Goal: Transaction & Acquisition: Book appointment/travel/reservation

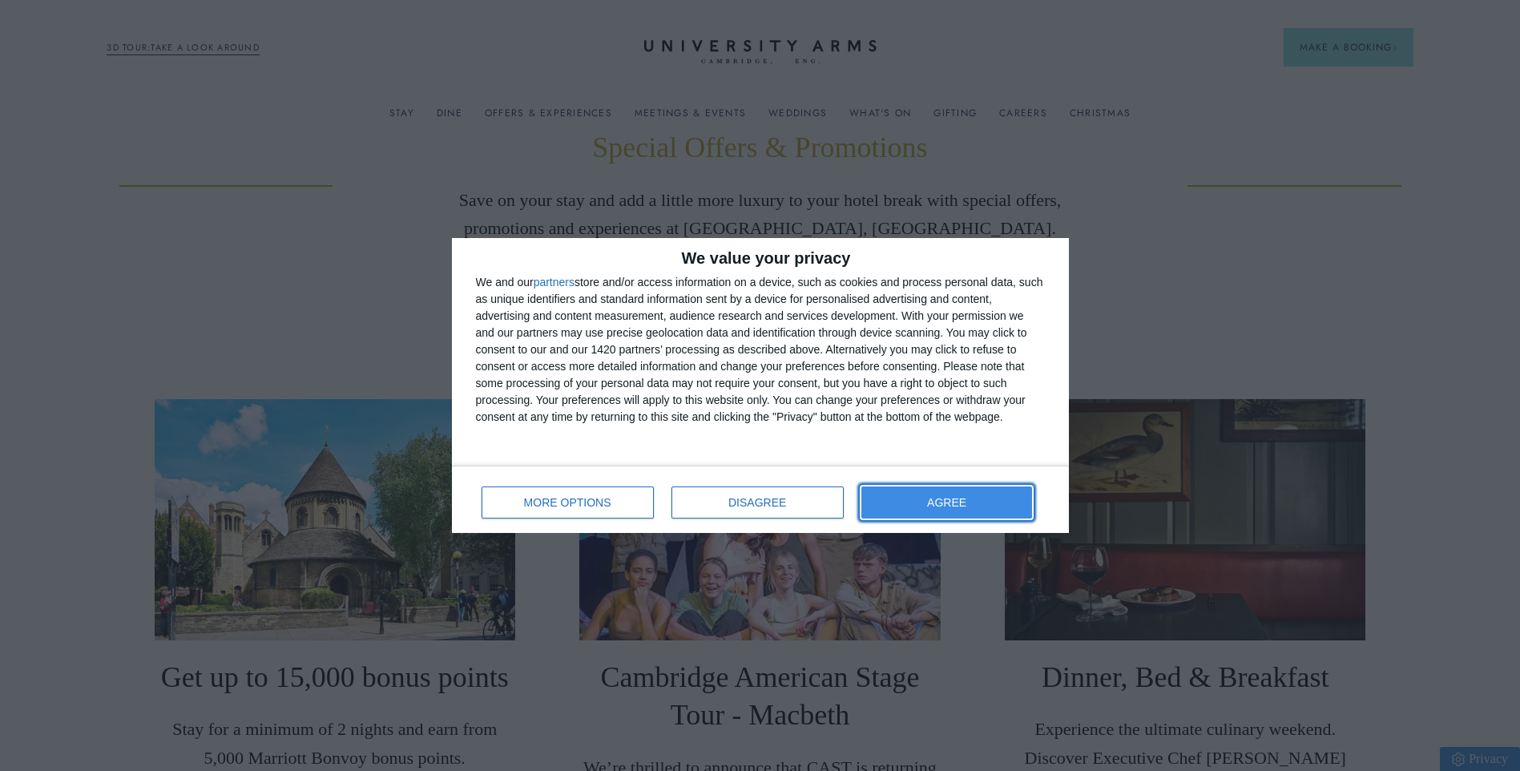
click at [954, 508] on button "AGREE" at bounding box center [946, 502] width 171 height 32
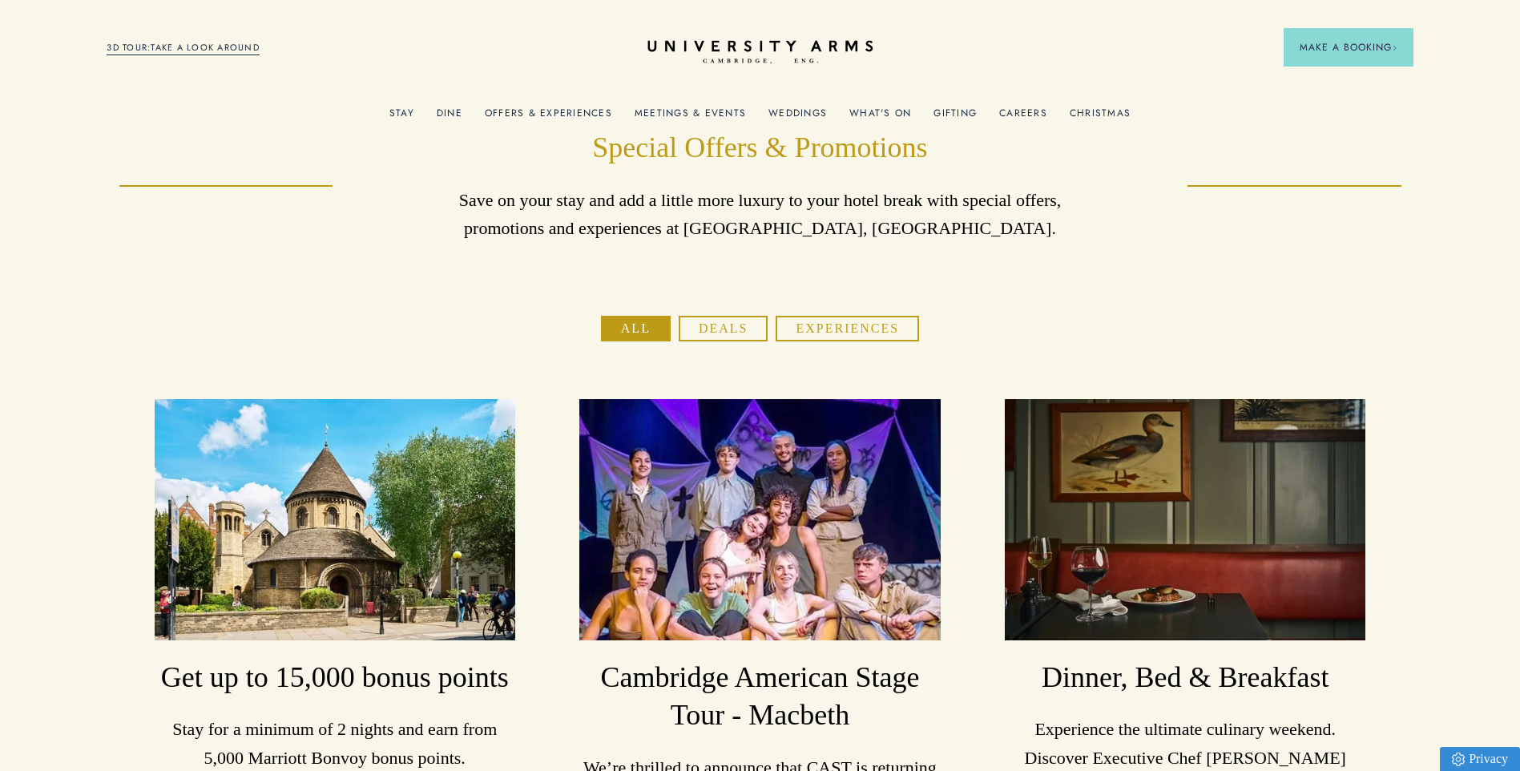
click at [401, 111] on link "Stay" at bounding box center [401, 117] width 25 height 21
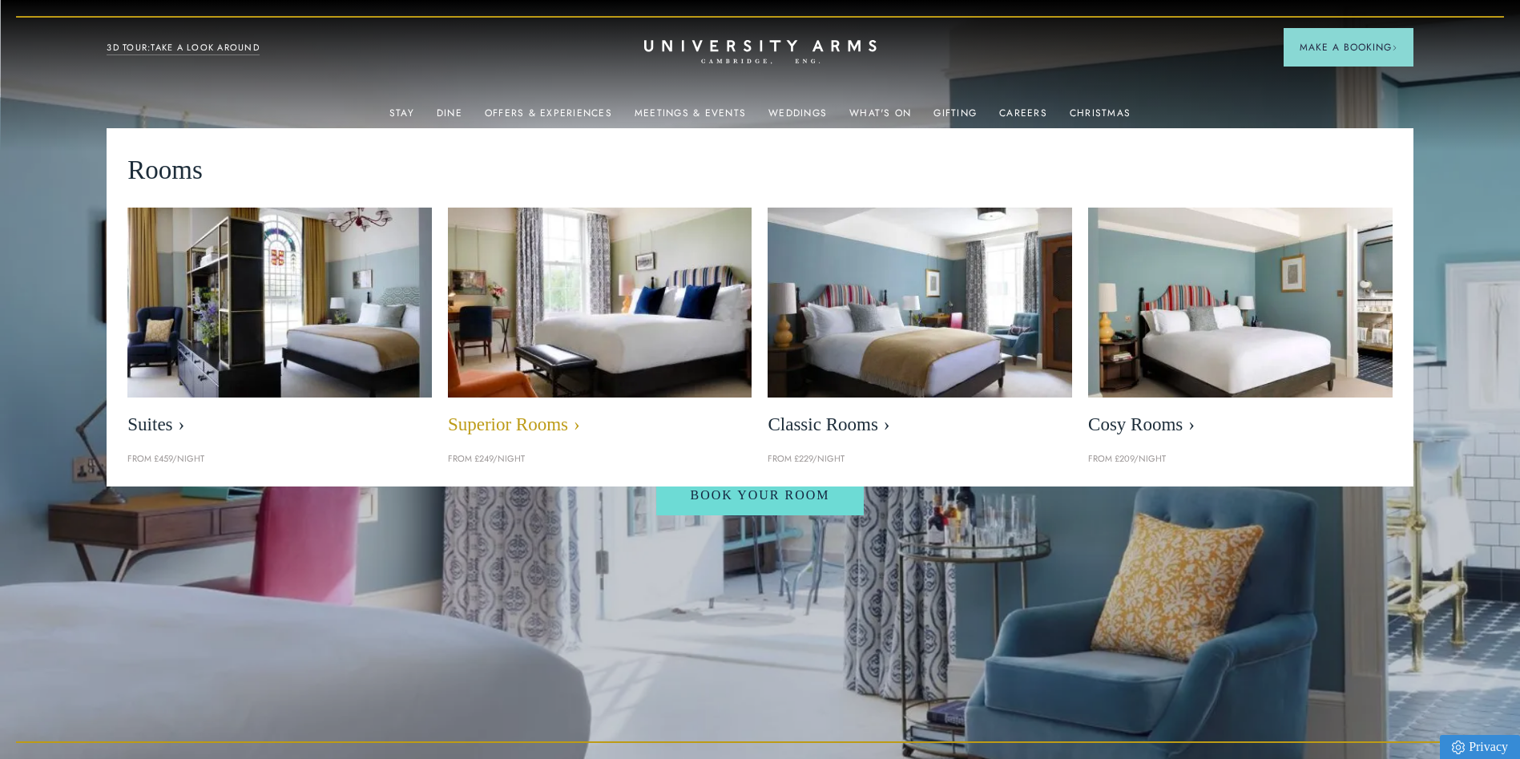
click at [520, 350] on img at bounding box center [600, 302] width 350 height 219
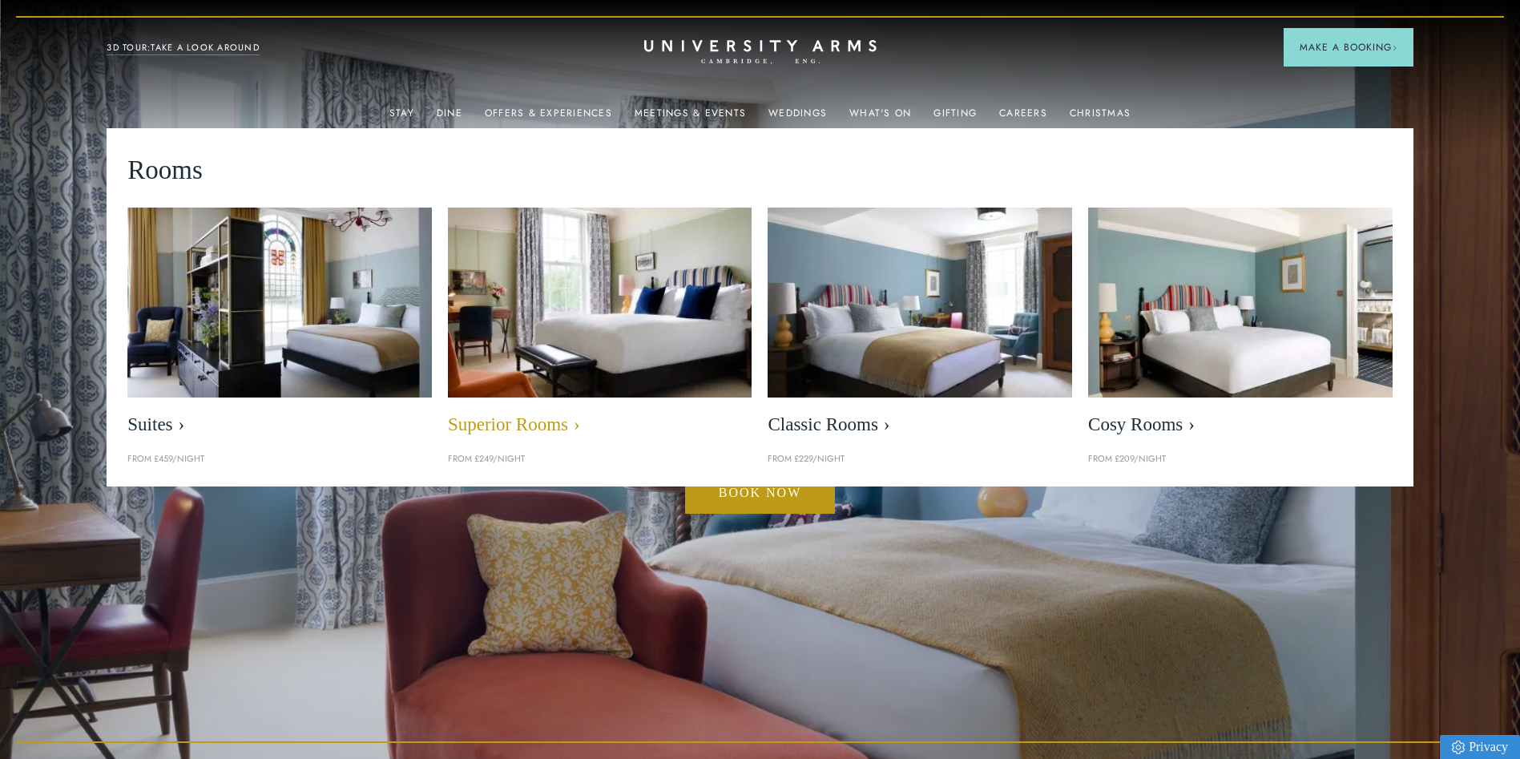
click at [542, 418] on span "Superior Rooms" at bounding box center [600, 424] width 304 height 22
click at [586, 285] on img at bounding box center [600, 302] width 350 height 219
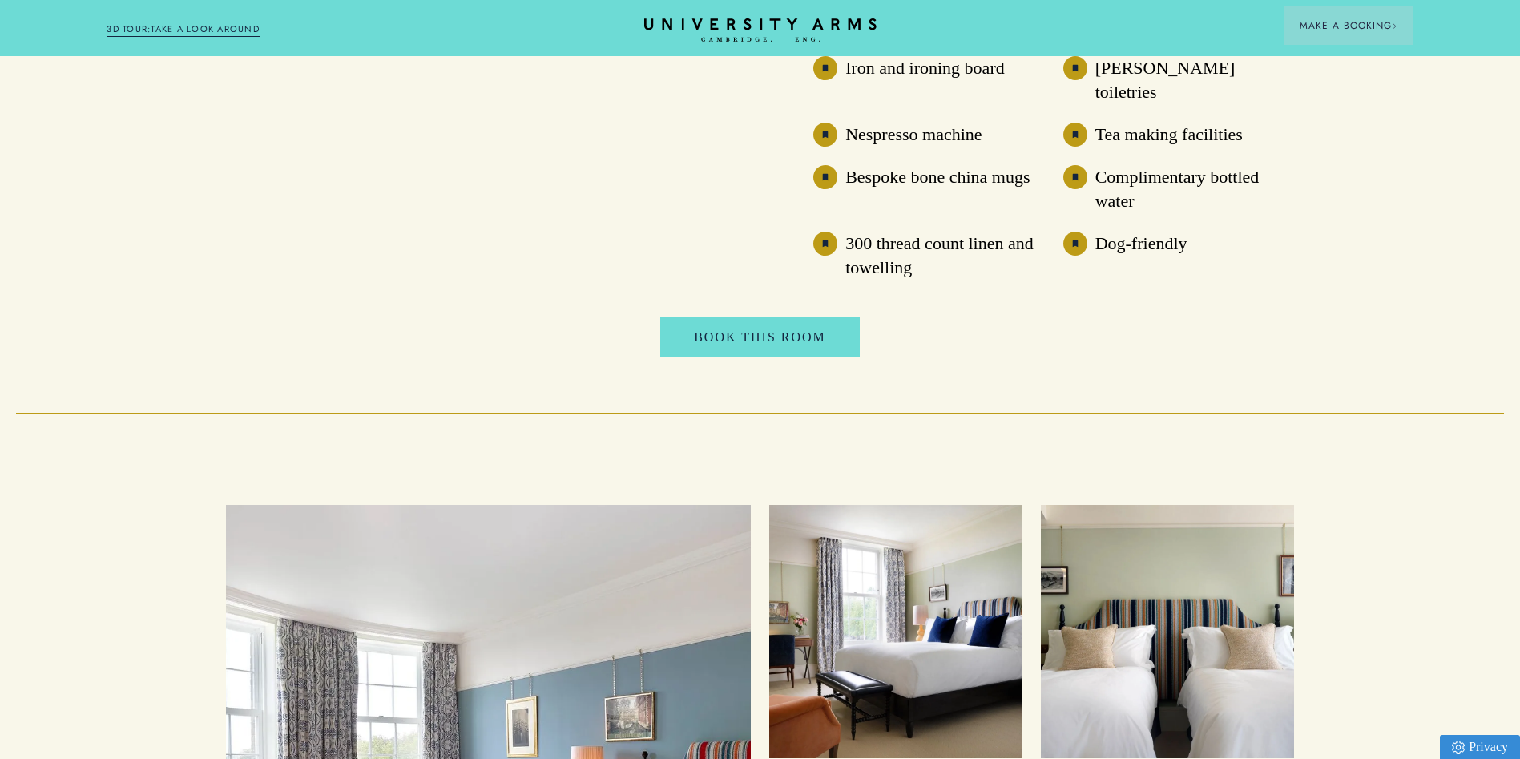
scroll to position [1539, 0]
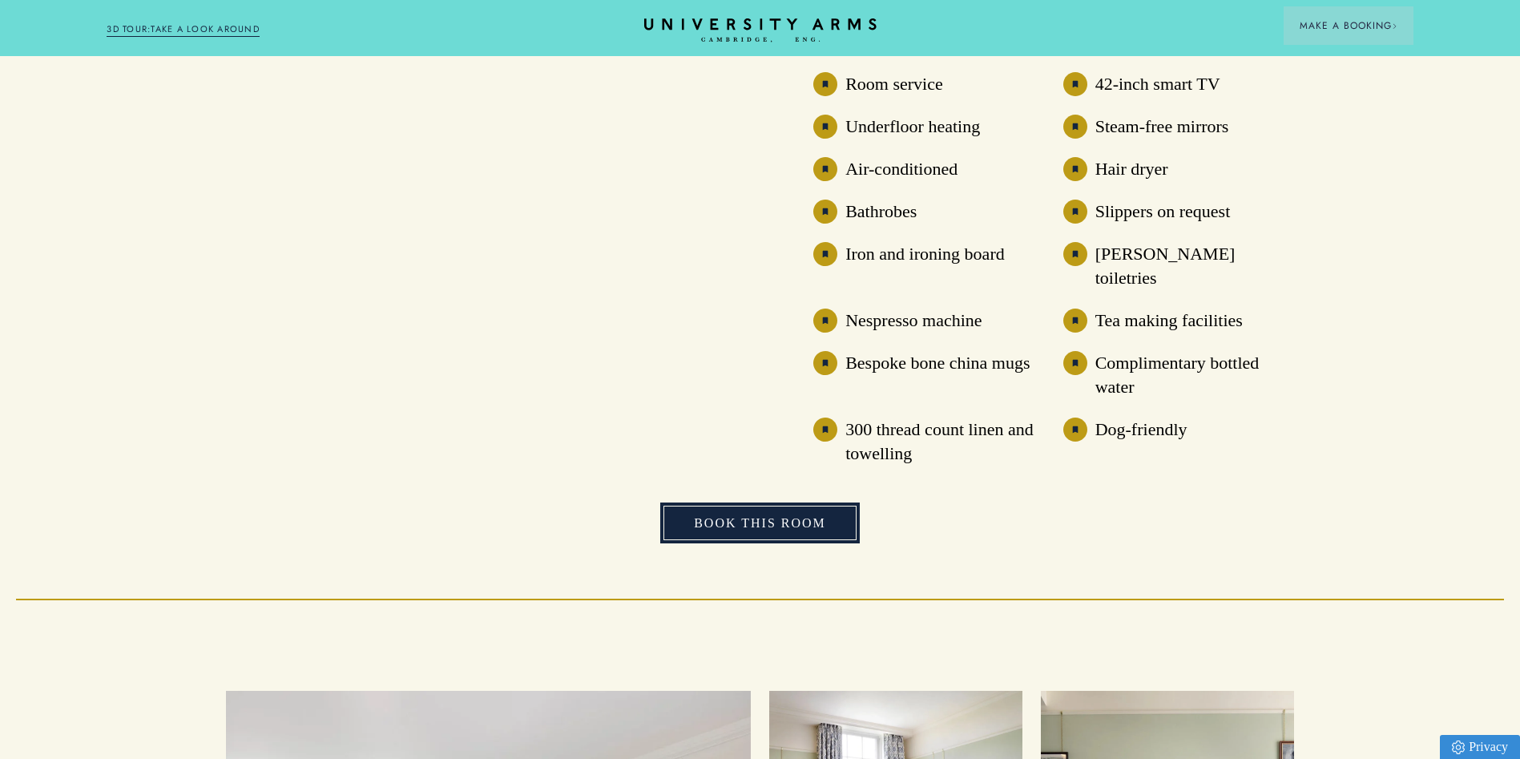
click at [730, 502] on link "Book This Room" at bounding box center [759, 523] width 199 height 42
